Goal: Transaction & Acquisition: Purchase product/service

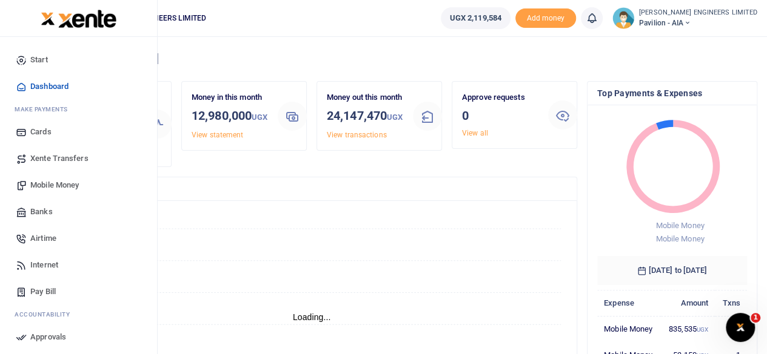
scroll to position [10, 10]
click at [55, 185] on span "Mobile Money" at bounding box center [54, 185] width 48 height 12
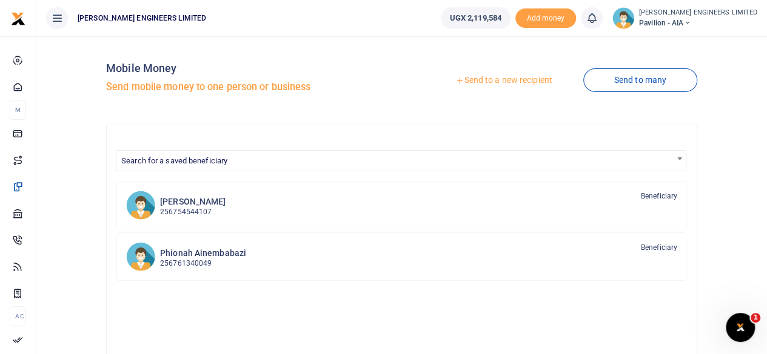
click at [491, 82] on link "Send to a new recipient" at bounding box center [503, 81] width 158 height 22
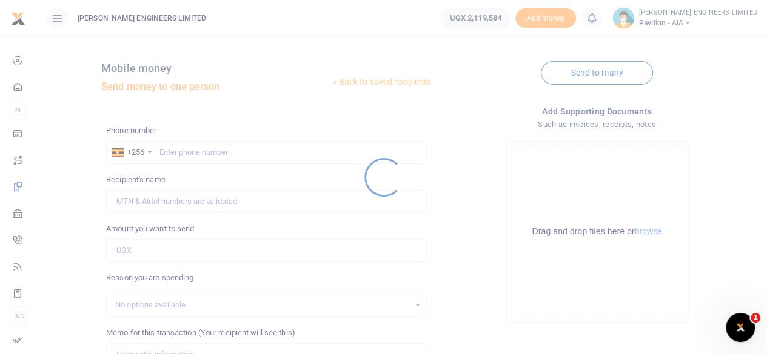
click at [175, 156] on div at bounding box center [383, 177] width 767 height 354
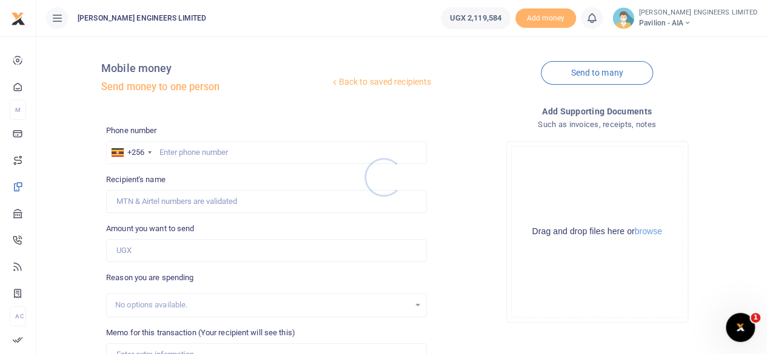
click at [190, 155] on div at bounding box center [383, 177] width 767 height 354
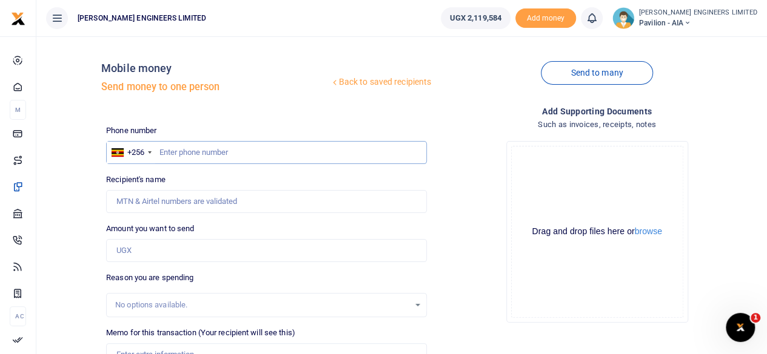
click at [176, 156] on input "text" at bounding box center [266, 152] width 321 height 23
type input "754544107"
type input "Annet Nabatanzi"
type input "754544107"
click at [130, 255] on input "Amount you want to send" at bounding box center [266, 250] width 321 height 23
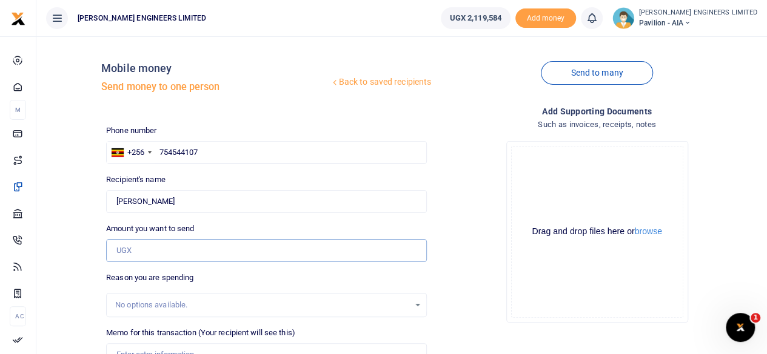
click at [121, 254] on input "Amount you want to send" at bounding box center [266, 250] width 321 height 23
click at [122, 254] on input "Amount you want to send" at bounding box center [266, 250] width 321 height 23
click at [122, 253] on input "Amount you want to send" at bounding box center [266, 250] width 321 height 23
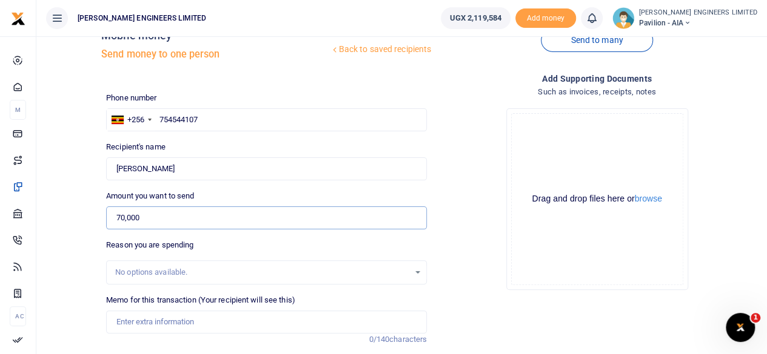
scroll to position [61, 0]
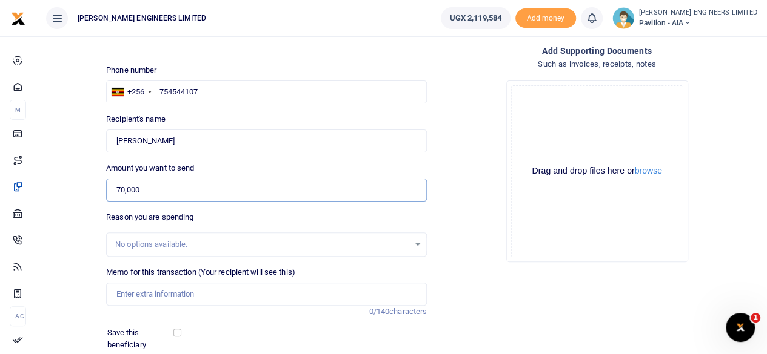
type input "70,000"
click at [123, 293] on input "Memo for this transaction (Your recipient will see this)" at bounding box center [266, 294] width 321 height 23
click at [188, 115] on div "Recipient's name Found Name is required." at bounding box center [266, 132] width 321 height 39
click at [130, 298] on input "Memo for this transaction (Your recipient will see this)" at bounding box center [266, 294] width 321 height 23
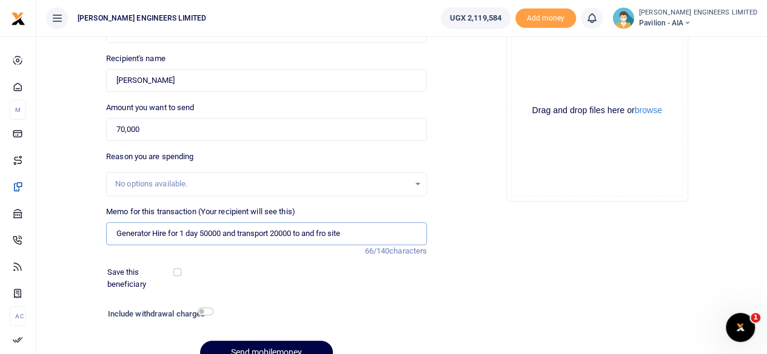
scroll to position [181, 0]
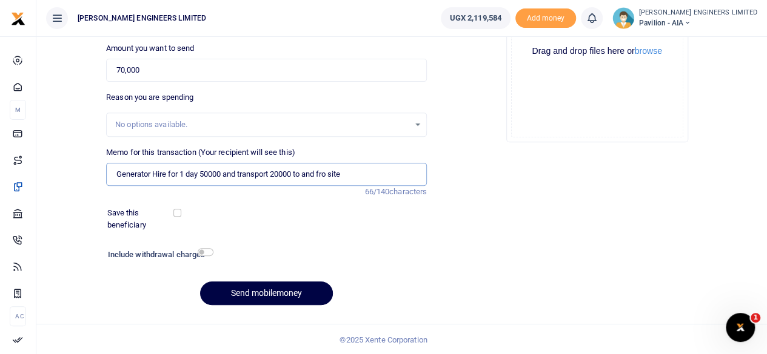
click at [328, 173] on input "Generator Hire for 1 day 50000 and transport 20000 to and fro site" at bounding box center [266, 174] width 321 height 23
click at [343, 173] on input "Generator Hire for 1 day 50000 and transport 20000 to and fro site" at bounding box center [266, 174] width 321 height 23
type input "Generator Hire for 1 day 50000 and transport 20000 to and fro site"
click at [207, 250] on input "checkbox" at bounding box center [206, 252] width 16 height 8
checkbox input "true"
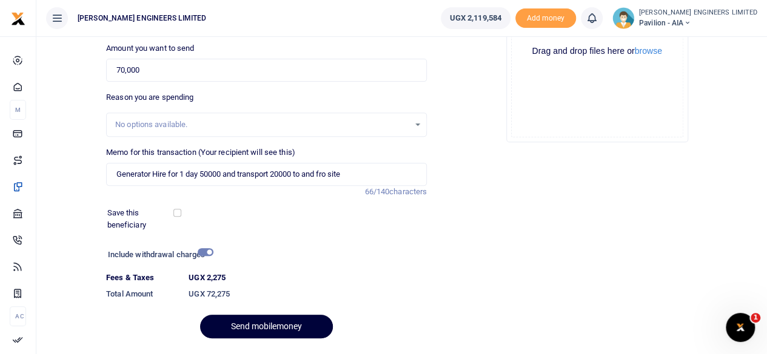
click at [287, 329] on button "Send mobilemoney" at bounding box center [266, 327] width 133 height 24
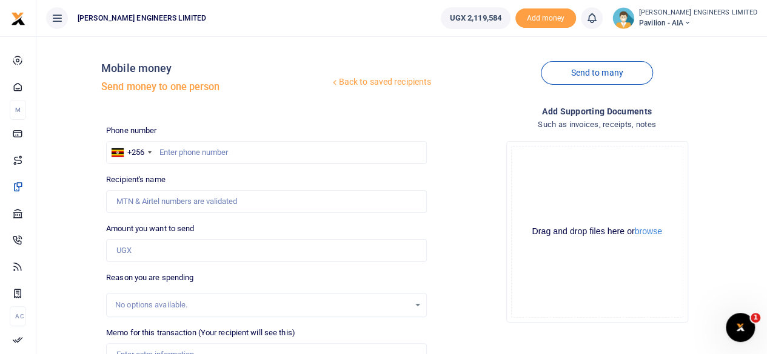
click at [597, 24] on icon at bounding box center [591, 18] width 12 height 13
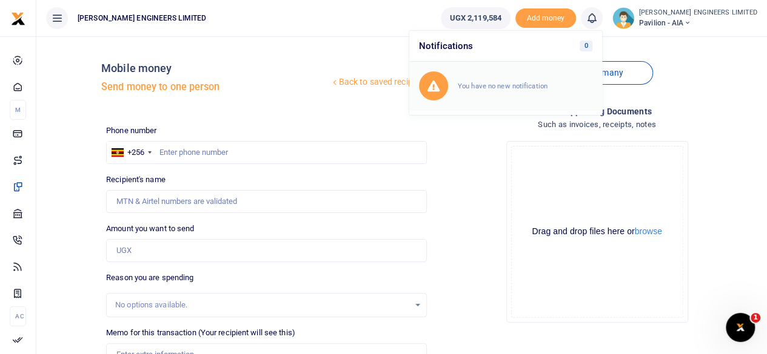
click at [547, 85] on small "You have no new notification" at bounding box center [503, 86] width 90 height 8
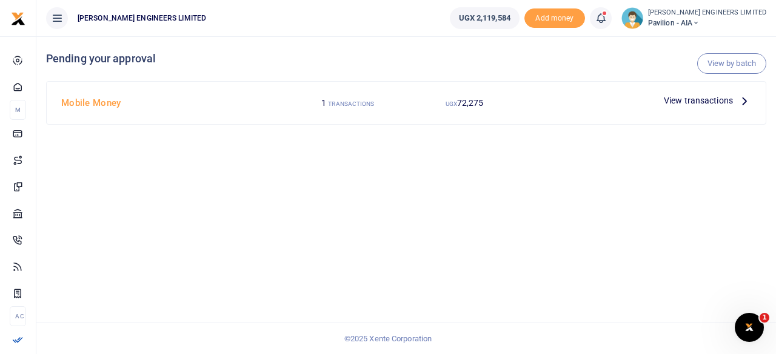
click at [711, 101] on span "View transactions" at bounding box center [698, 100] width 69 height 13
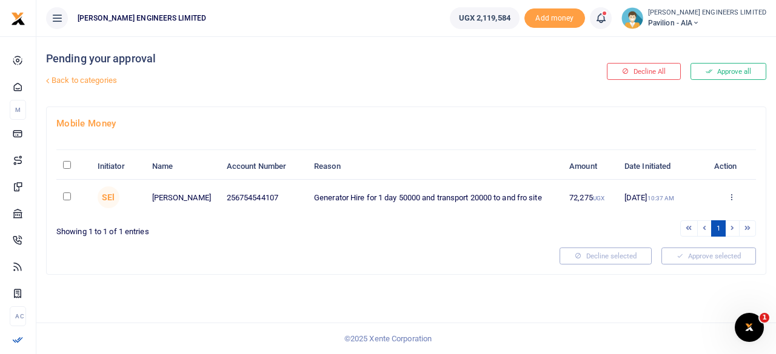
click at [65, 196] on input "checkbox" at bounding box center [67, 197] width 8 height 8
checkbox input "true"
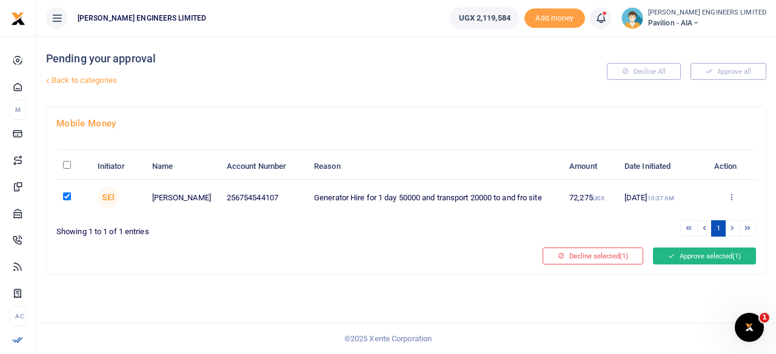
click at [704, 254] on button "Approve selected (1)" at bounding box center [704, 256] width 103 height 17
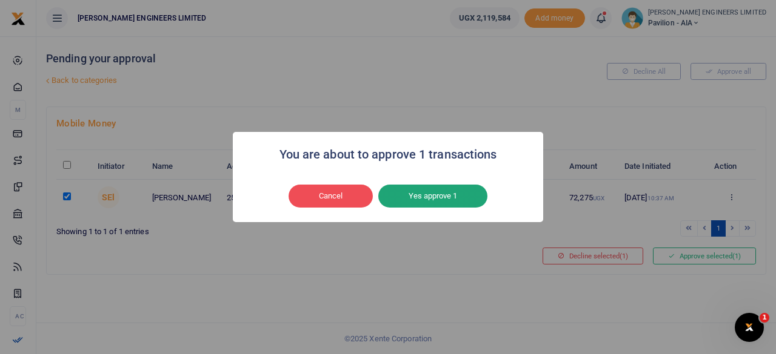
click at [442, 198] on button "Yes approve 1" at bounding box center [432, 196] width 109 height 23
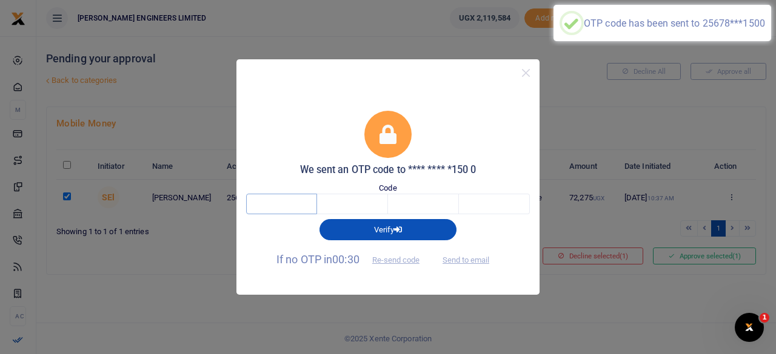
click at [287, 204] on input "text" at bounding box center [281, 204] width 71 height 21
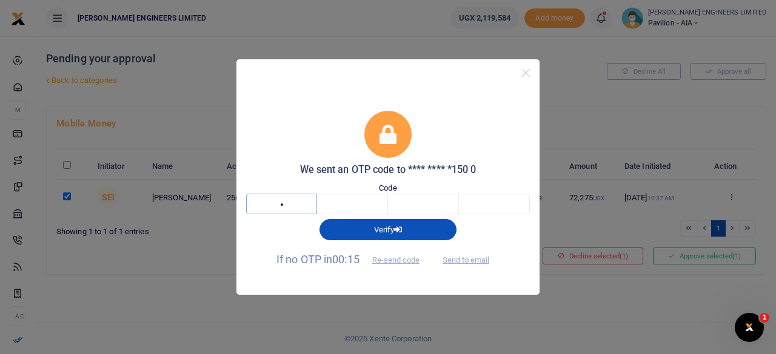
type input "1"
type input "5"
type input "8"
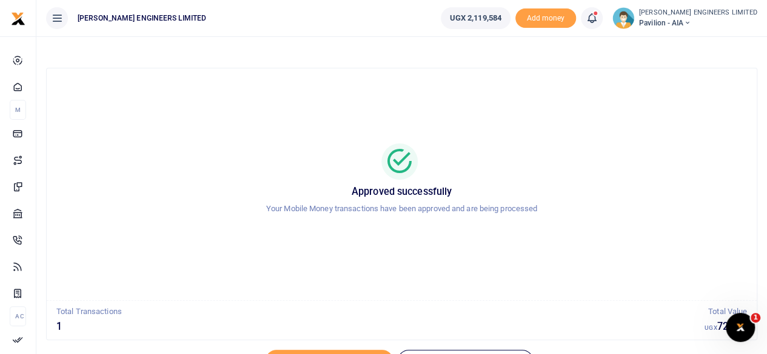
click at [690, 22] on icon at bounding box center [686, 23] width 7 height 8
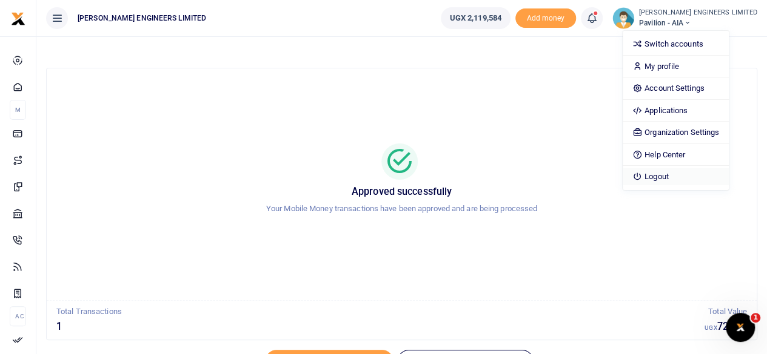
click at [694, 175] on link "Logout" at bounding box center [675, 176] width 106 height 17
